Goal: Find specific page/section: Find specific page/section

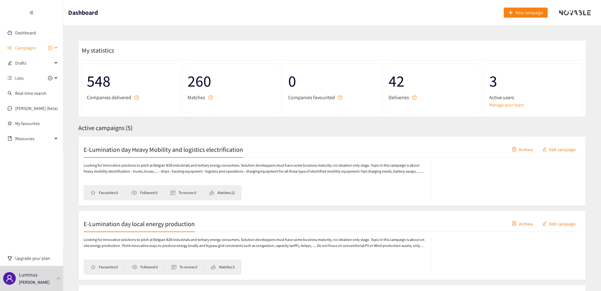
click at [55, 49] on div "Campaigns" at bounding box center [31, 48] width 63 height 13
click at [36, 121] on link "Innovation B2B" at bounding box center [29, 124] width 29 height 6
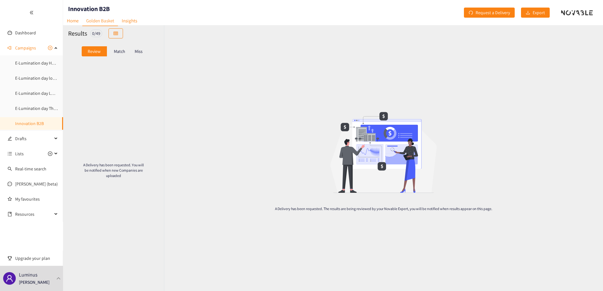
click at [119, 56] on div "Match" at bounding box center [119, 51] width 25 height 10
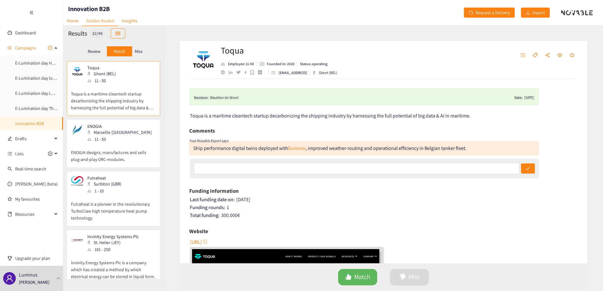
click at [134, 52] on div "Miss" at bounding box center [138, 51] width 13 height 10
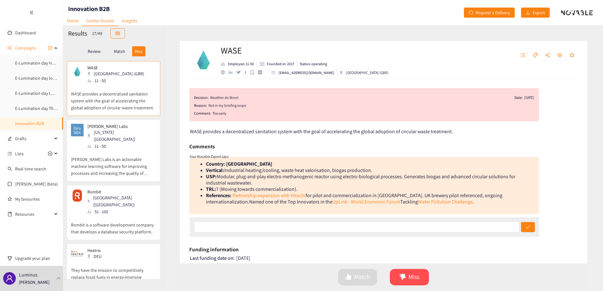
click at [91, 54] on p "Review" at bounding box center [94, 51] width 13 height 5
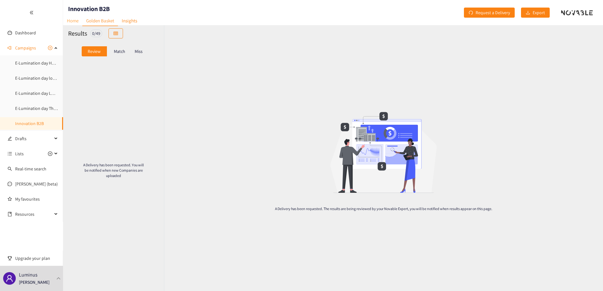
click at [71, 17] on link "Home" at bounding box center [72, 21] width 19 height 10
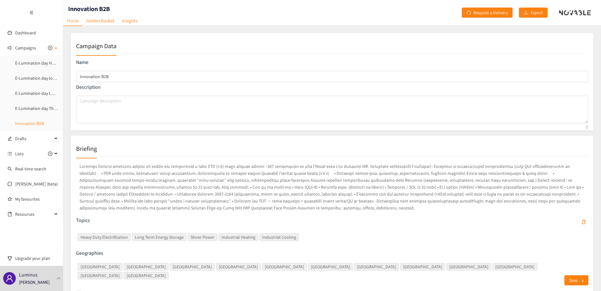
click at [32, 125] on link "Innovation B2B" at bounding box center [29, 124] width 29 height 6
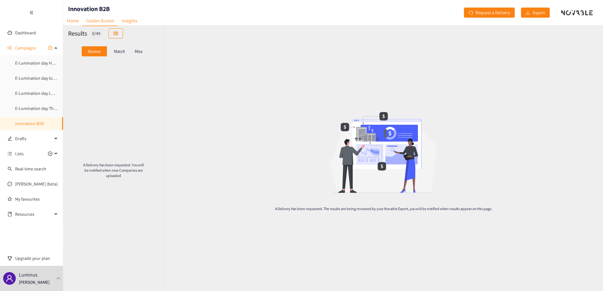
click at [115, 53] on p "Match" at bounding box center [119, 51] width 11 height 5
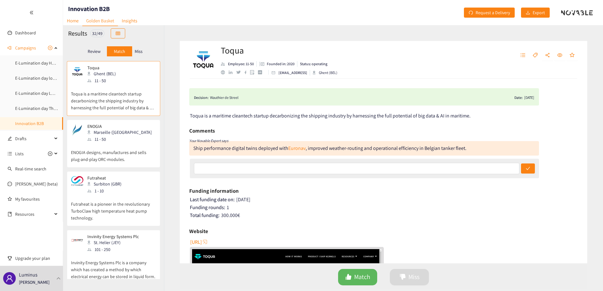
click at [143, 49] on p "Miss" at bounding box center [139, 51] width 8 height 5
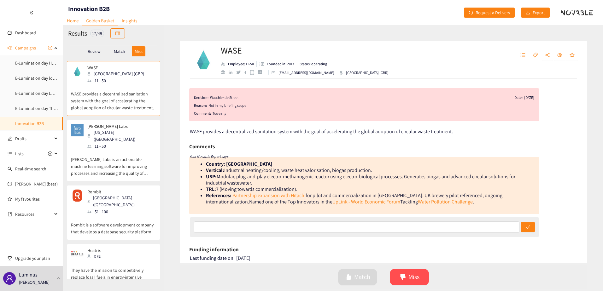
click at [90, 50] on p "Review" at bounding box center [94, 51] width 13 height 5
